Goal: Task Accomplishment & Management: Manage account settings

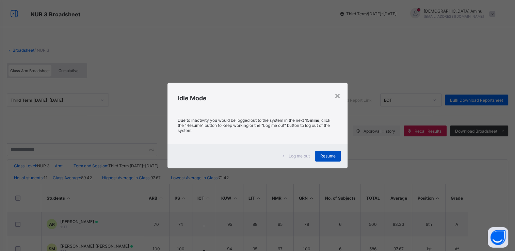
click at [331, 156] on span "Resume" at bounding box center [328, 156] width 15 height 5
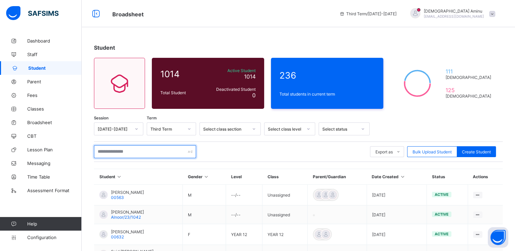
click at [117, 155] on input "text" at bounding box center [145, 151] width 102 height 13
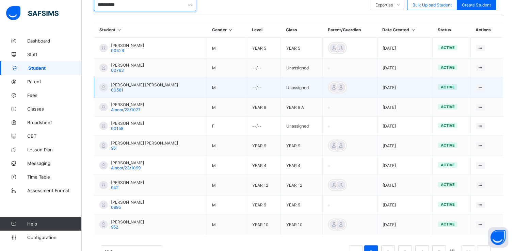
scroll to position [149, 0]
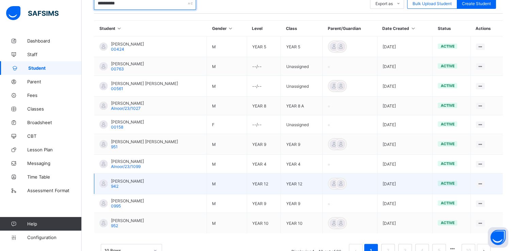
type input "**********"
click at [136, 185] on div "Nasir Adamu Umar 942" at bounding box center [127, 184] width 33 height 10
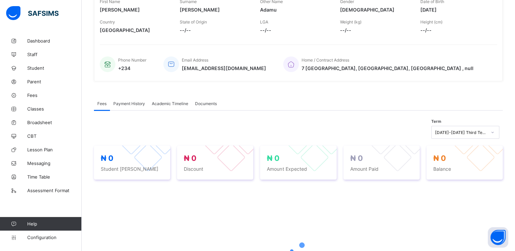
scroll to position [149, 0]
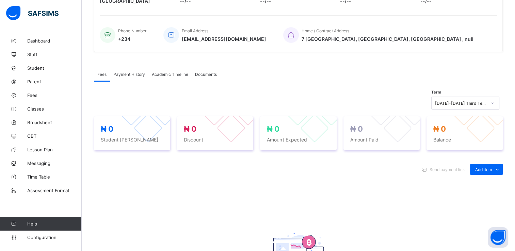
click at [174, 72] on span "Academic Timeline" at bounding box center [170, 74] width 36 height 5
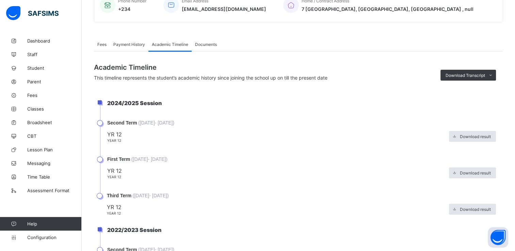
scroll to position [177, 0]
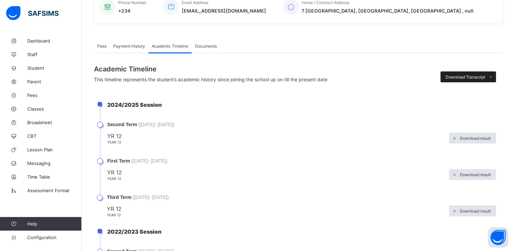
click at [471, 77] on span "Download Transcript" at bounding box center [466, 77] width 40 height 5
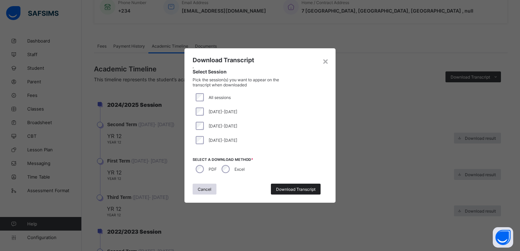
click at [308, 190] on span "Download Transcript" at bounding box center [296, 189] width 40 height 5
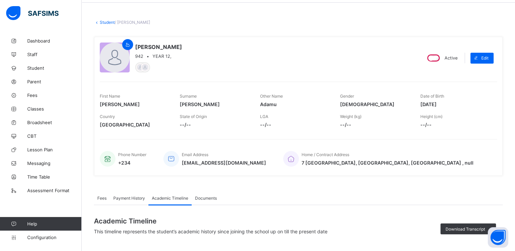
scroll to position [22, 0]
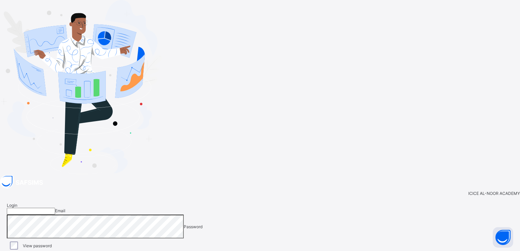
type input "**********"
click at [497, 251] on span "Login" at bounding box center [502, 255] width 11 height 5
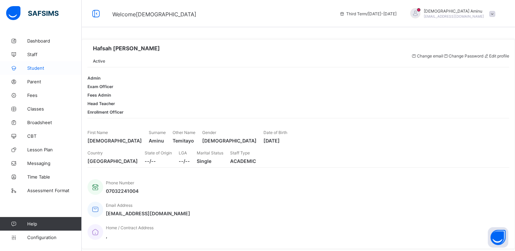
click at [33, 67] on span "Student" at bounding box center [54, 67] width 55 height 5
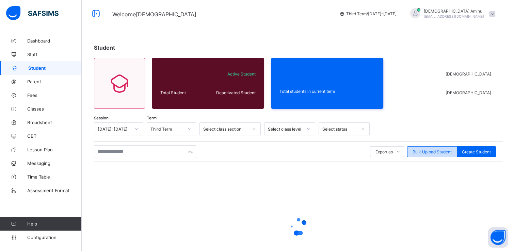
click at [435, 153] on span "Bulk Upload Student" at bounding box center [432, 152] width 39 height 5
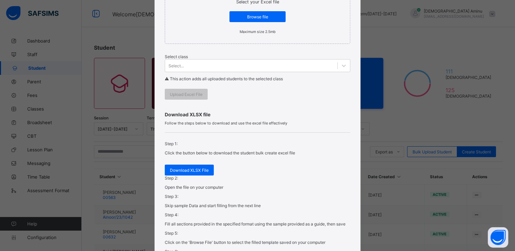
scroll to position [165, 0]
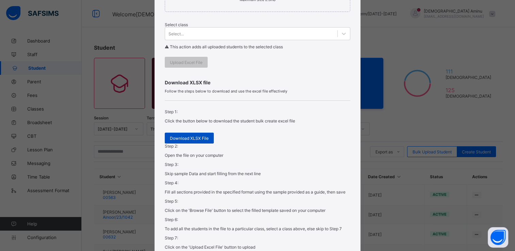
click at [195, 141] on span "Download XLSX File" at bounding box center [189, 138] width 39 height 5
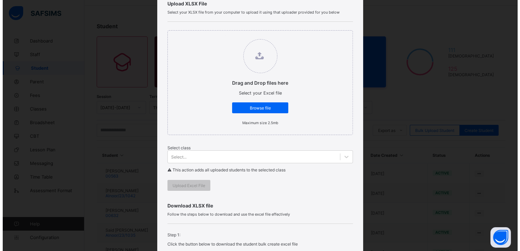
scroll to position [0, 0]
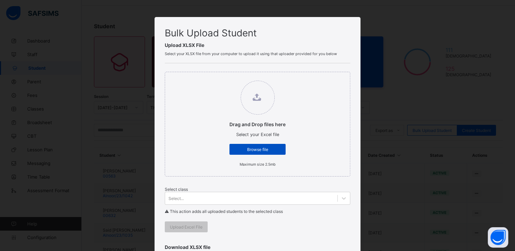
click at [253, 152] on span "Browse file" at bounding box center [258, 149] width 46 height 5
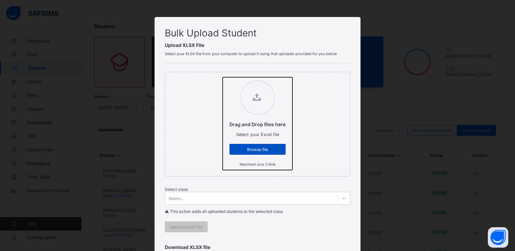
click at [223, 77] on input "Drag and Drop files here Select your Excel file Browse file Maximum size 2.5mb" at bounding box center [223, 77] width 0 height 0
type input "**********"
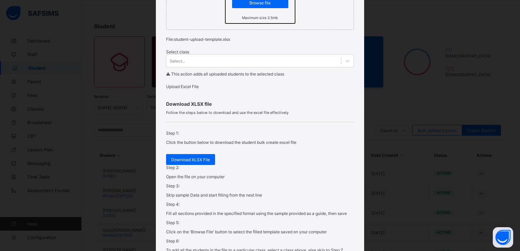
scroll to position [147, 0]
click at [344, 64] on icon at bounding box center [347, 60] width 7 height 7
click at [418, 81] on div "Bulk Upload Student Upload XLSX File Select your XLSX file from your computer t…" at bounding box center [260, 125] width 520 height 251
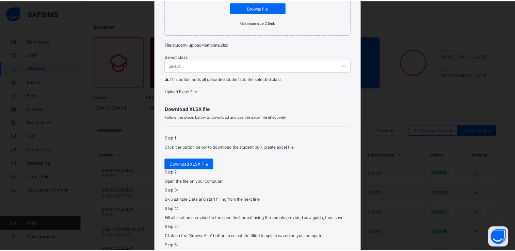
scroll to position [134, 0]
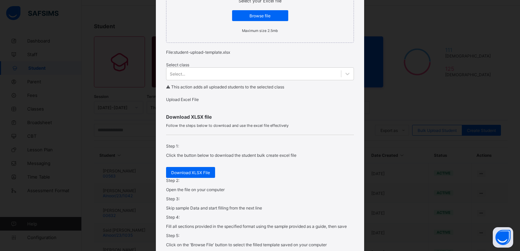
click at [199, 102] on span "Upload Excel File" at bounding box center [182, 99] width 33 height 5
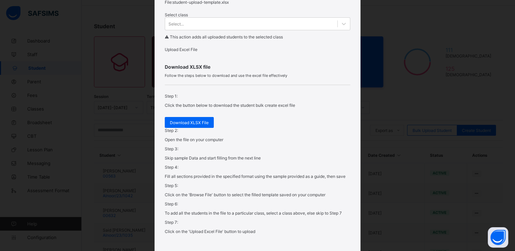
scroll to position [238, 0]
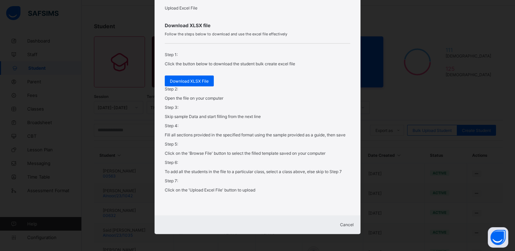
click at [342, 224] on span "Cancel" at bounding box center [347, 224] width 14 height 5
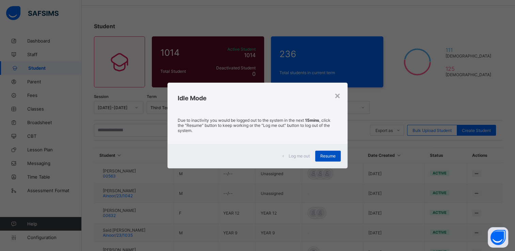
click at [329, 157] on span "Resume" at bounding box center [328, 156] width 15 height 5
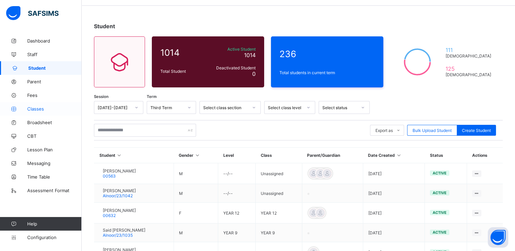
click at [36, 106] on link "Classes" at bounding box center [41, 109] width 82 height 14
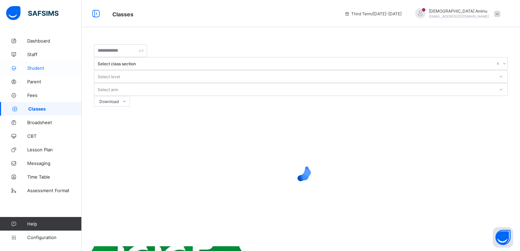
click at [42, 67] on span "Student" at bounding box center [54, 67] width 55 height 5
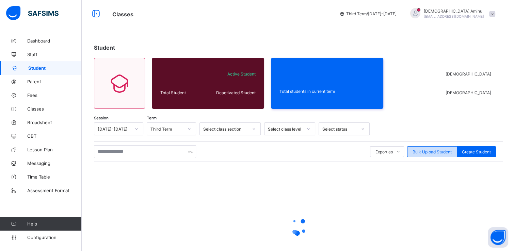
click at [425, 150] on span "Bulk Upload Student" at bounding box center [432, 152] width 39 height 5
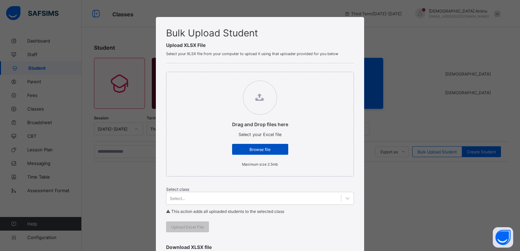
click at [259, 152] on span "Browse file" at bounding box center [260, 149] width 46 height 5
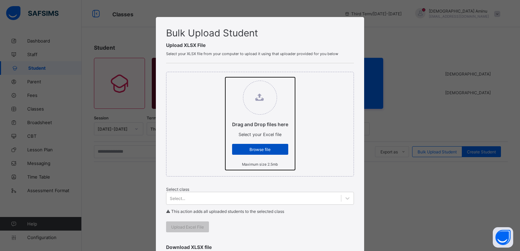
click at [225, 77] on input "Drag and Drop files here Select your Excel file Browse file Maximum size 2.5mb" at bounding box center [225, 77] width 0 height 0
type input "**********"
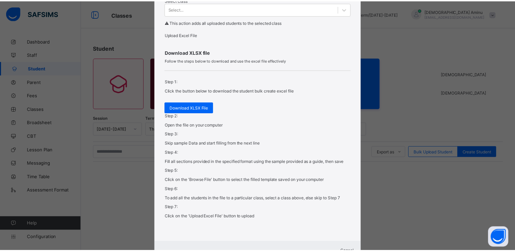
scroll to position [238, 0]
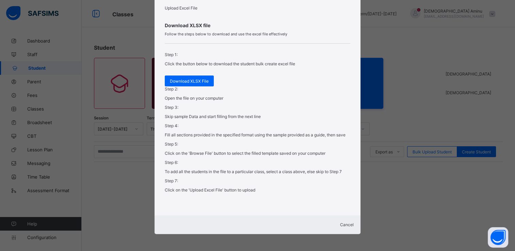
click at [190, 11] on span "Upload Excel File" at bounding box center [181, 7] width 33 height 5
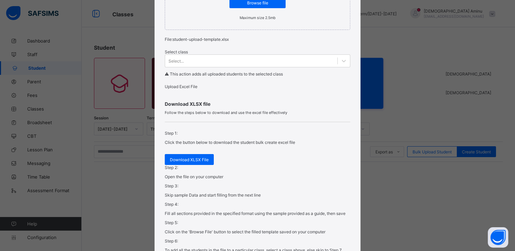
scroll to position [146, 0]
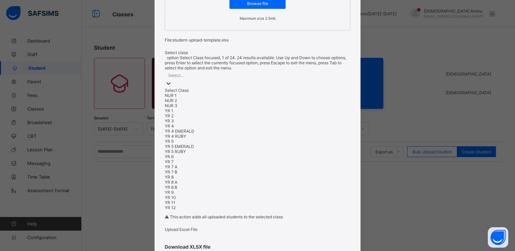
click at [172, 80] on icon at bounding box center [168, 83] width 7 height 7
click at [183, 195] on div "YR 10" at bounding box center [258, 197] width 186 height 5
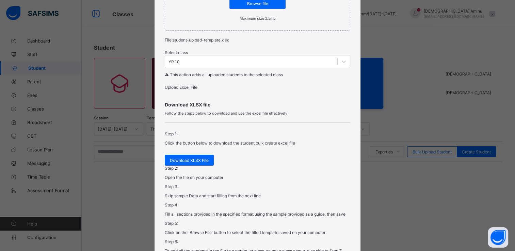
click at [195, 90] on span "Upload Excel File" at bounding box center [181, 87] width 33 height 5
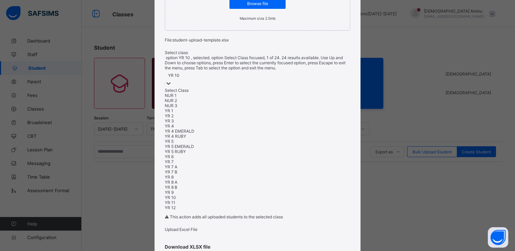
click at [172, 80] on icon at bounding box center [168, 83] width 7 height 7
click at [170, 200] on div "YR 11" at bounding box center [258, 202] width 186 height 5
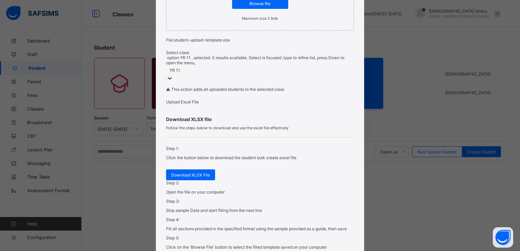
click at [173, 75] on icon at bounding box center [170, 78] width 7 height 7
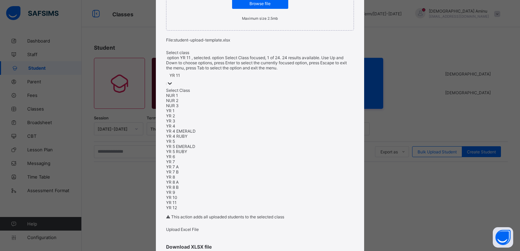
click at [282, 64] on div "Select class option YR 11 , selected. option Select Class focused, 1 of 24. 24 …" at bounding box center [260, 137] width 188 height 181
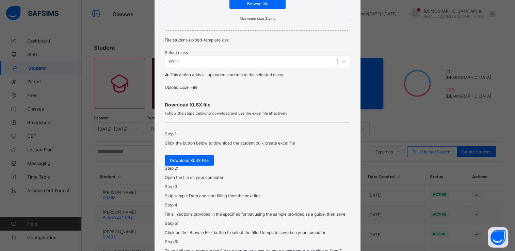
click at [183, 90] on span "Upload Excel File" at bounding box center [181, 87] width 33 height 5
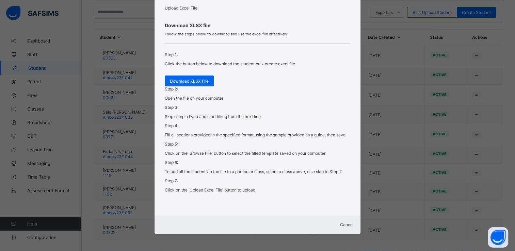
scroll to position [170, 0]
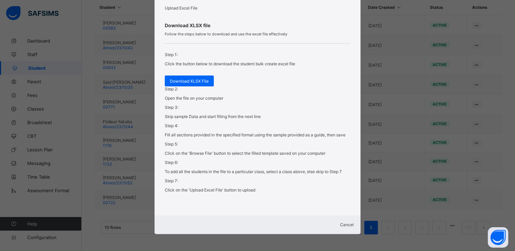
click at [340, 222] on span "Cancel" at bounding box center [347, 224] width 14 height 5
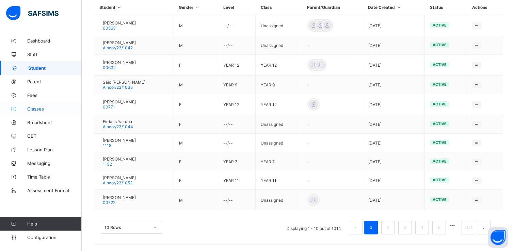
click at [36, 107] on span "Classes" at bounding box center [54, 108] width 55 height 5
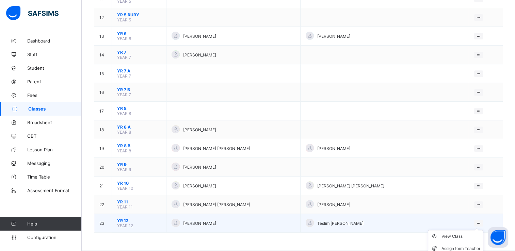
scroll to position [283, 0]
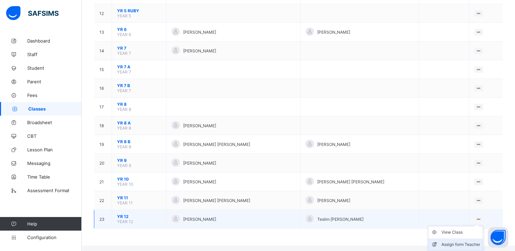
click at [463, 245] on div "Assign form Teacher" at bounding box center [460, 245] width 39 height 7
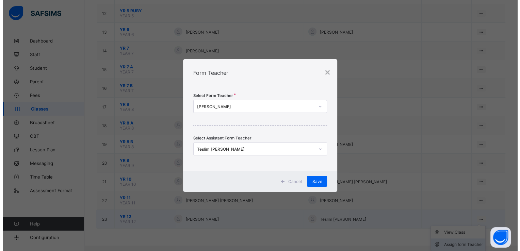
scroll to position [278, 0]
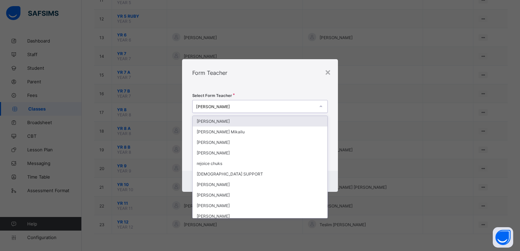
click at [321, 107] on icon at bounding box center [321, 106] width 2 height 1
type input "***"
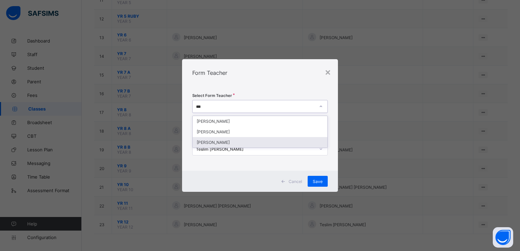
click at [242, 142] on div "Oyekan Ibrahim Kunmi" at bounding box center [260, 142] width 135 height 11
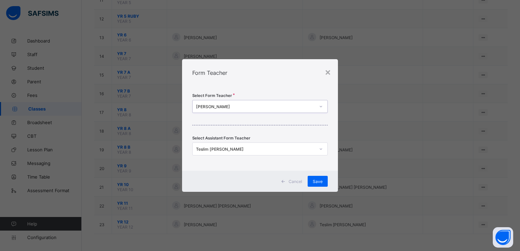
click at [322, 149] on icon at bounding box center [321, 149] width 4 height 7
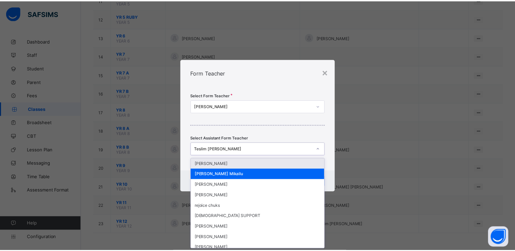
scroll to position [0, 0]
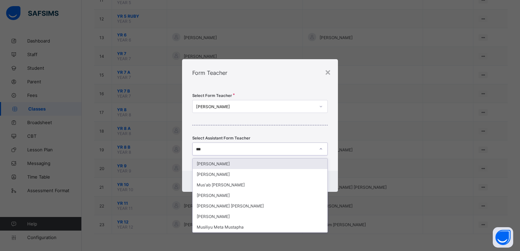
type input "****"
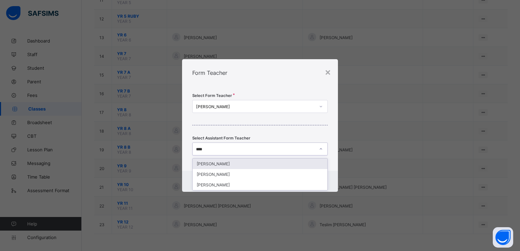
click at [273, 160] on div "Musa Abdulsalami" at bounding box center [260, 164] width 135 height 11
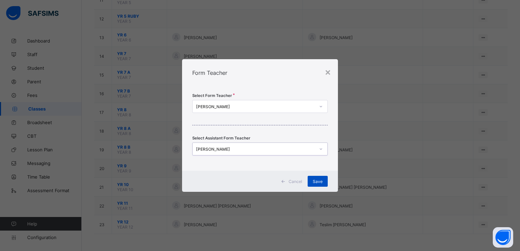
click at [316, 178] on div "Save" at bounding box center [318, 181] width 20 height 11
click at [330, 72] on div "×" at bounding box center [328, 72] width 6 height 12
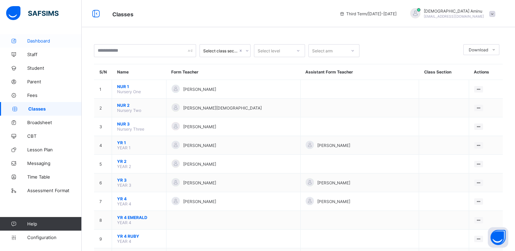
click at [51, 39] on span "Dashboard" at bounding box center [54, 40] width 55 height 5
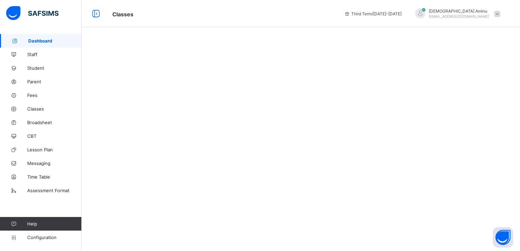
click at [345, 13] on icon at bounding box center [348, 13] width 6 height 5
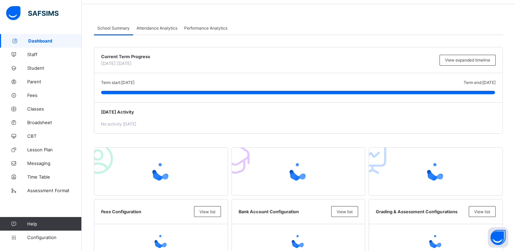
scroll to position [29, 0]
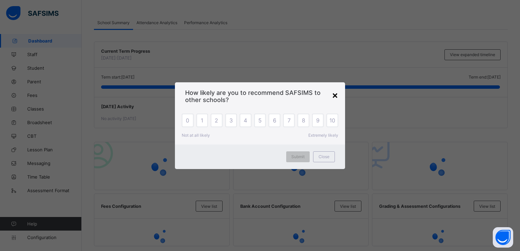
click at [336, 93] on div "×" at bounding box center [335, 95] width 6 height 12
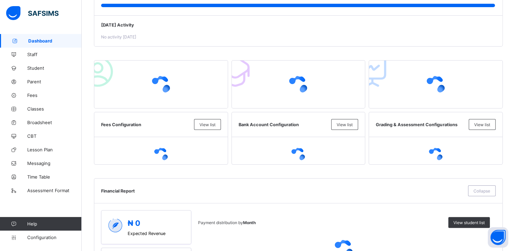
scroll to position [0, 0]
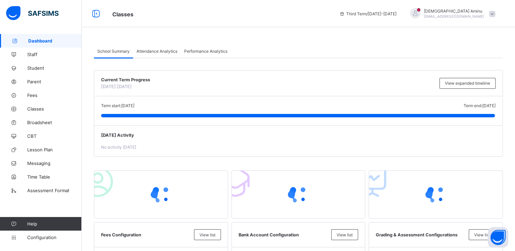
click at [345, 14] on icon at bounding box center [343, 13] width 6 height 5
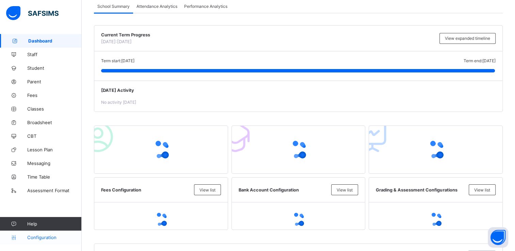
click at [39, 236] on span "Configuration" at bounding box center [54, 237] width 54 height 5
